Goal: Transaction & Acquisition: Purchase product/service

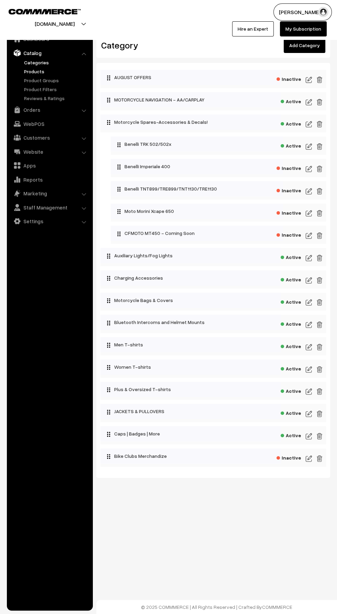
click at [26, 71] on link "Products" at bounding box center [56, 71] width 68 height 7
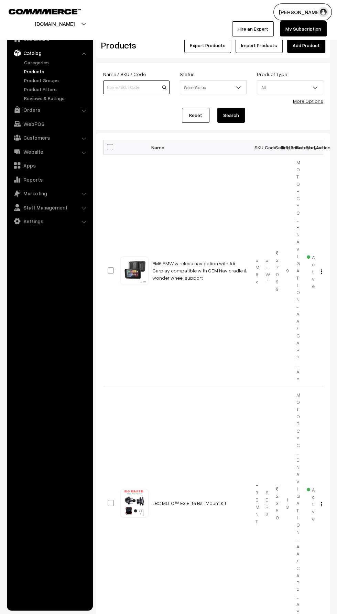
click at [132, 87] on input at bounding box center [136, 88] width 66 height 14
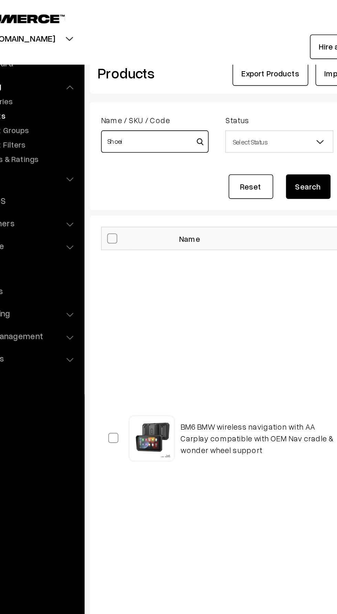
type input "Shoei"
click at [228, 121] on button "Search" at bounding box center [231, 115] width 28 height 15
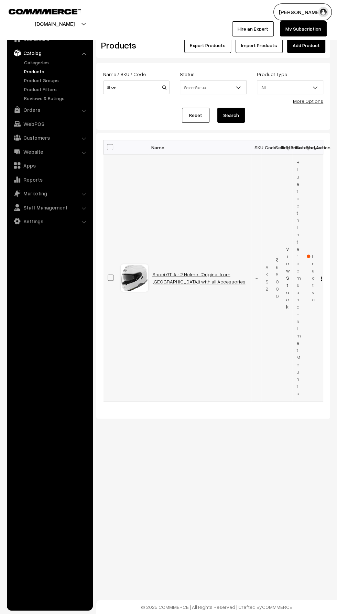
click at [172, 271] on link "Shoei GT-Air 2 Helmet (Original from [GEOGRAPHIC_DATA]) with all Accessories" at bounding box center [198, 277] width 93 height 13
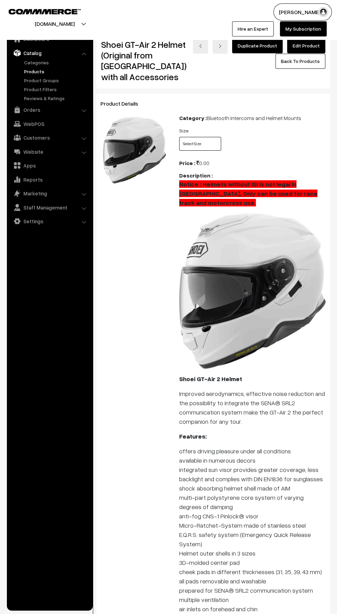
click at [190, 147] on select "Select Size M L XL" at bounding box center [200, 144] width 42 height 14
select select "AKS2_UX4"
click at [179, 137] on select "Select Size M L XL" at bounding box center [200, 144] width 42 height 14
